Goal: Task Accomplishment & Management: Manage account settings

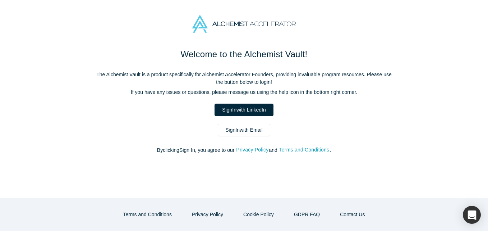
click at [228, 137] on div "Welcome to the Alchemist Vault! The Alchemist Vault is a product specifically f…" at bounding box center [244, 105] width 302 height 114
click at [233, 132] on link "Sign In with Email" at bounding box center [244, 130] width 52 height 13
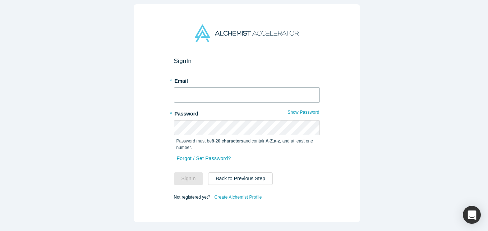
click at [178, 89] on input "text" at bounding box center [247, 94] width 146 height 15
type input "[EMAIL_ADDRESS][DOMAIN_NAME]"
click at [174, 172] on button "Sign In" at bounding box center [188, 178] width 29 height 13
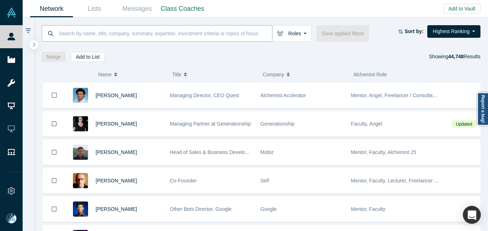
click at [121, 30] on input at bounding box center [165, 33] width 214 height 17
paste input "[PERSON_NAME]"
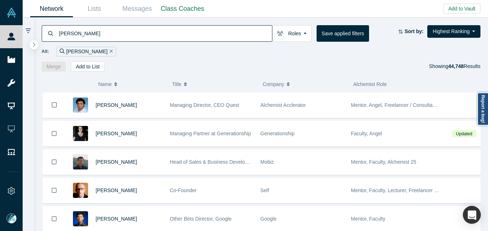
type input "[PERSON_NAME]"
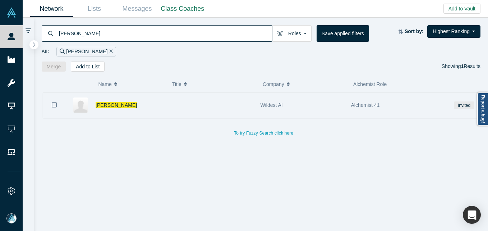
click at [158, 103] on div "[PERSON_NAME]" at bounding box center [129, 105] width 67 height 25
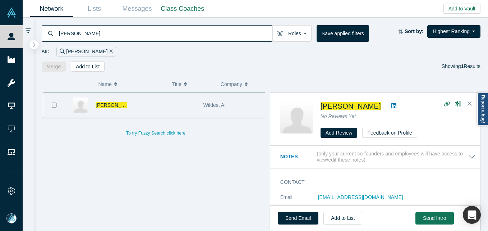
click at [114, 101] on div "[PERSON_NAME]" at bounding box center [111, 105] width 31 height 25
click at [111, 105] on span "[PERSON_NAME]" at bounding box center [116, 105] width 41 height 6
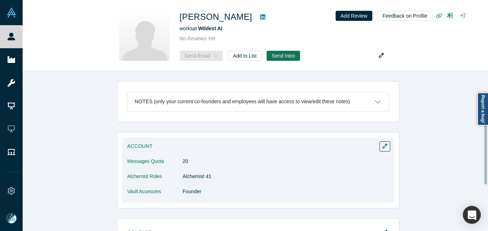
scroll to position [144, 0]
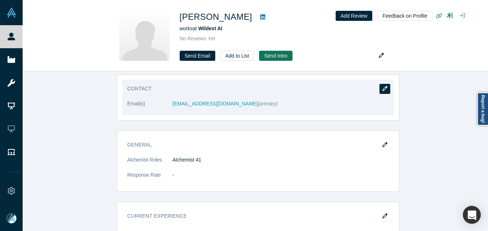
click at [383, 91] on icon "button" at bounding box center [385, 88] width 5 height 5
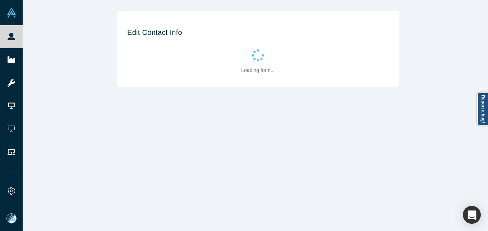
select select "US"
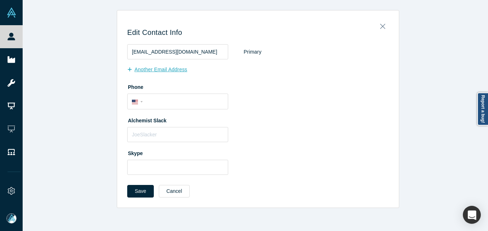
click at [166, 74] on button "Another Email Address" at bounding box center [161, 69] width 68 height 13
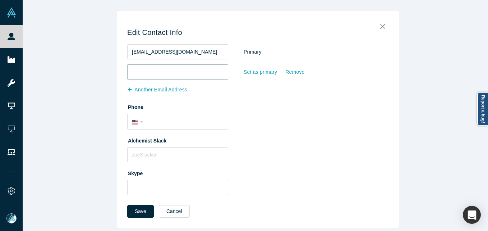
click at [166, 74] on input "email" at bounding box center [177, 71] width 101 height 15
paste input "[EMAIL_ADDRESS][DOMAIN_NAME]"
type input "[EMAIL_ADDRESS][DOMAIN_NAME]"
click at [138, 210] on button "Save" at bounding box center [140, 211] width 27 height 13
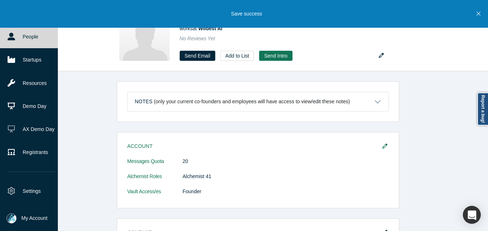
click at [17, 37] on link "People" at bounding box center [31, 36] width 63 height 23
